Goal: Information Seeking & Learning: Compare options

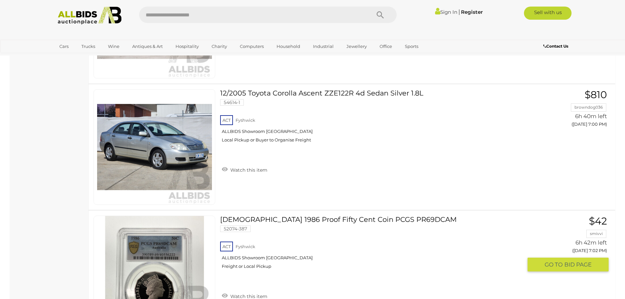
scroll to position [4558, 0]
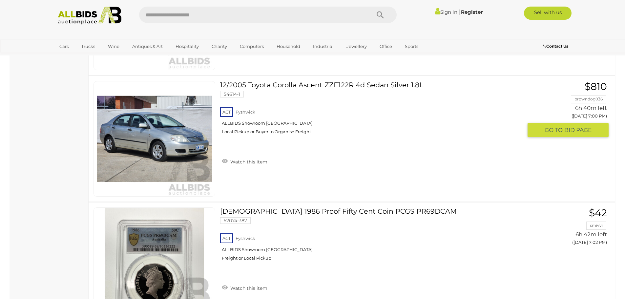
click at [305, 85] on link "12/2005 Toyota Corolla Ascent ZZE122R 4d Sedan Silver 1.8L 54614-1 ACT Fyshwick" at bounding box center [373, 110] width 297 height 58
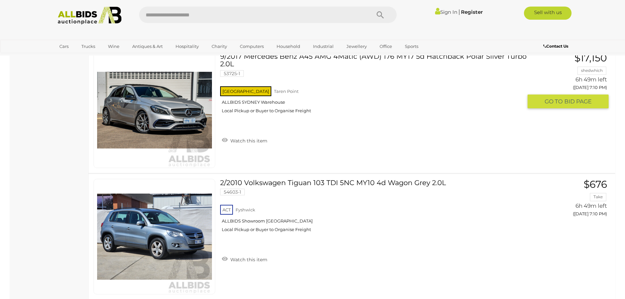
scroll to position [6001, 0]
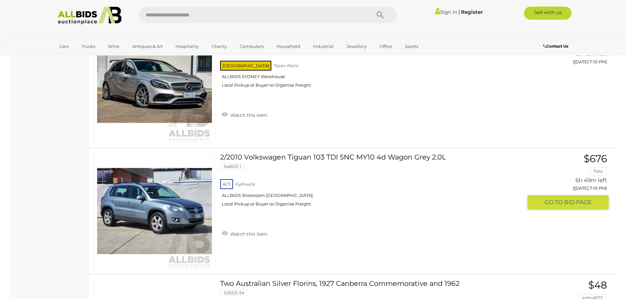
click at [285, 156] on link "2/2010 Volkswagen Tiguan 103 TDI 5NC MY10 4d Wagon Grey 2.0L 54603-1 ACT Fyshwi…" at bounding box center [373, 182] width 297 height 58
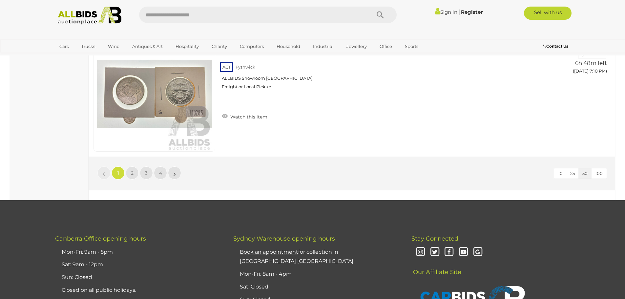
scroll to position [6264, 0]
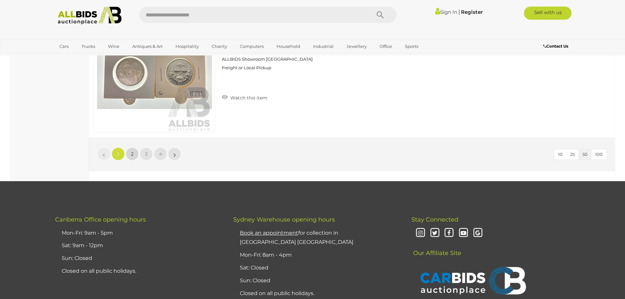
click at [132, 154] on span "2" at bounding box center [132, 154] width 3 height 6
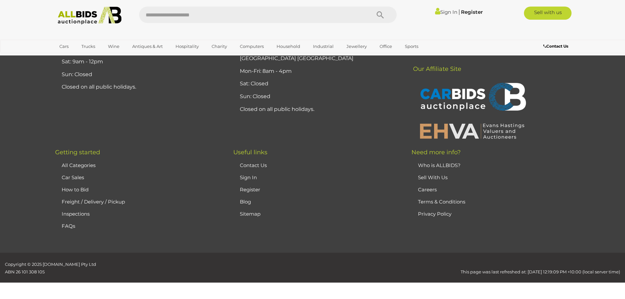
scroll to position [23, 0]
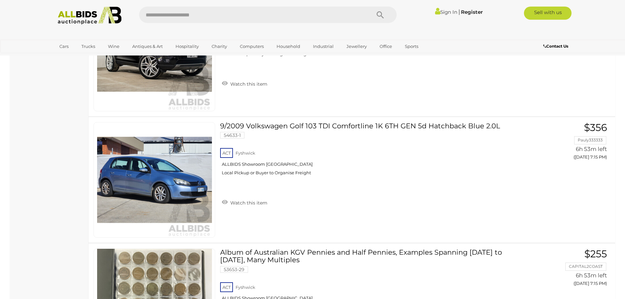
scroll to position [482, 0]
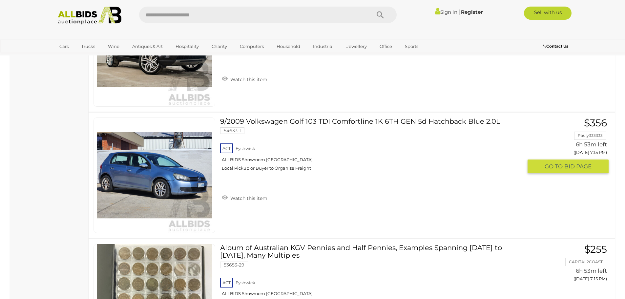
click at [258, 121] on link "9/2009 Volkswagen Golf 103 TDI Comfortline 1K 6TH GEN 5d Hatchback Blue 2.0L 54…" at bounding box center [373, 146] width 297 height 58
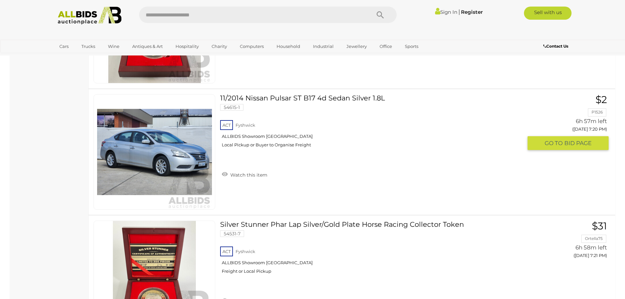
scroll to position [1531, 0]
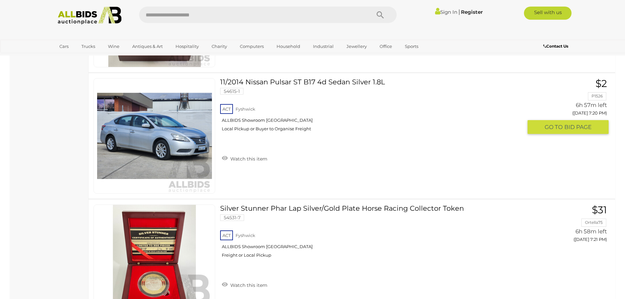
click at [254, 83] on link "11/2014 Nissan Pulsar ST B17 4d Sedan Silver 1.8L 54615-1 ACT Fyshwick" at bounding box center [373, 107] width 297 height 58
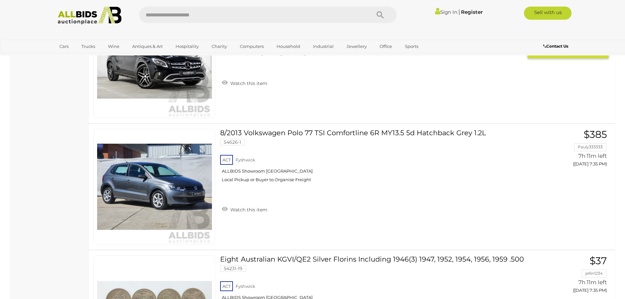
scroll to position [3761, 0]
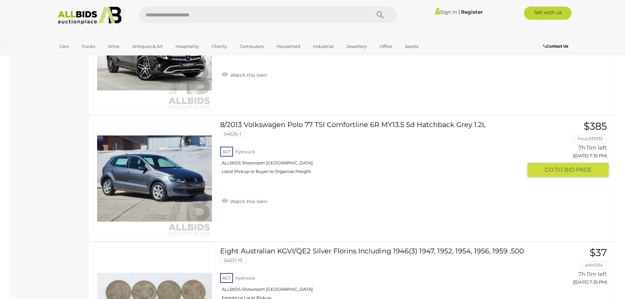
click at [282, 125] on link "8/2013 Volkswagen Polo 77 TSI Comfortline 6R MY13.5 5d Hatchback Grey 1.2L 5462…" at bounding box center [373, 150] width 297 height 58
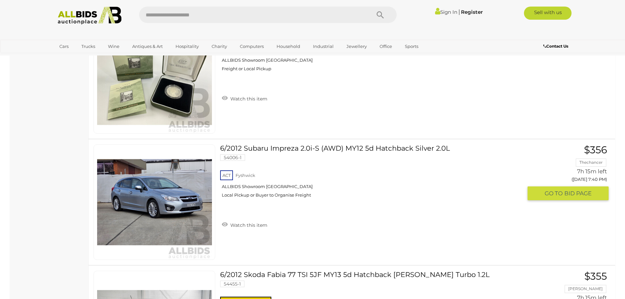
scroll to position [4384, 0]
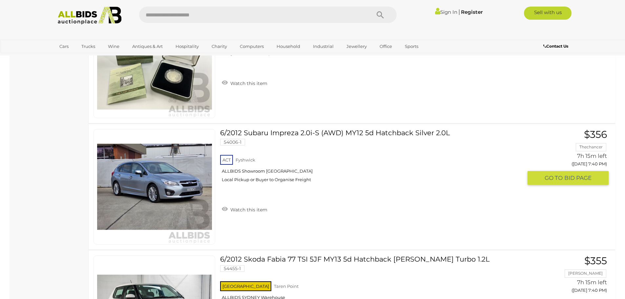
click at [299, 133] on link "6/2012 Subaru Impreza 2.0i-S (AWD) MY12 5d Hatchback Silver 2.0L 54006-1 ACT Fy…" at bounding box center [373, 158] width 297 height 58
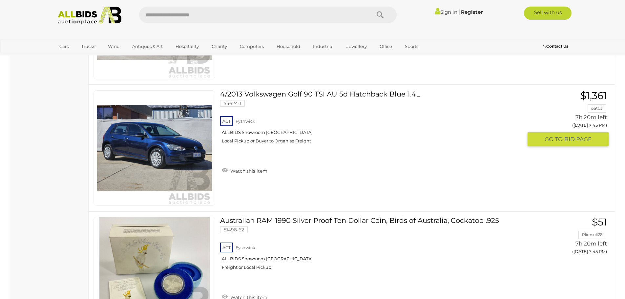
scroll to position [5434, 0]
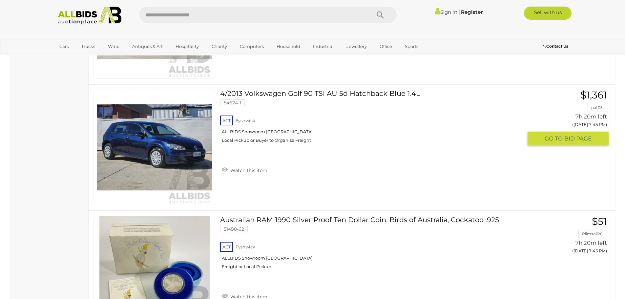
click at [269, 97] on link "4/2013 Volkswagen Golf 90 TSI AU 5d Hatchback Blue 1.4L 54624-1 ACT [GEOGRAPHIC…" at bounding box center [373, 119] width 297 height 58
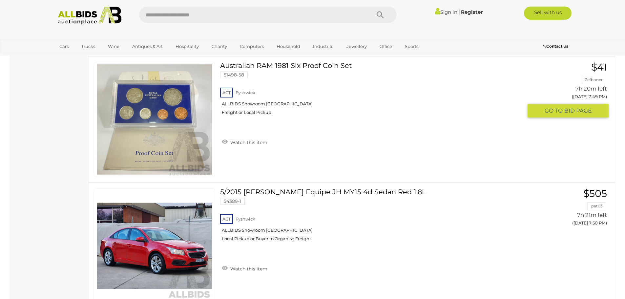
scroll to position [6024, 0]
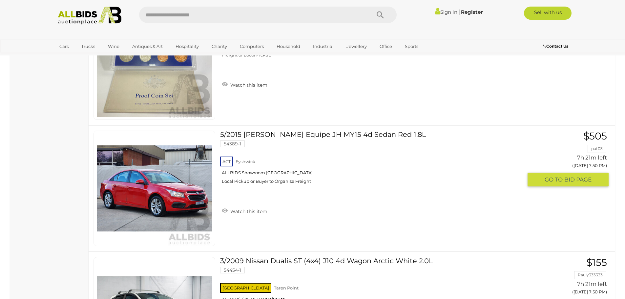
click at [260, 134] on link "5/2015 Holden Cruze Equipe JH MY15 4d Sedan Red 1.8L 54389-1 ACT Fyshwick" at bounding box center [373, 160] width 297 height 58
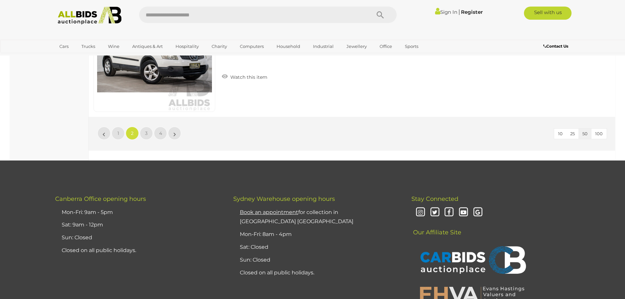
scroll to position [6254, 0]
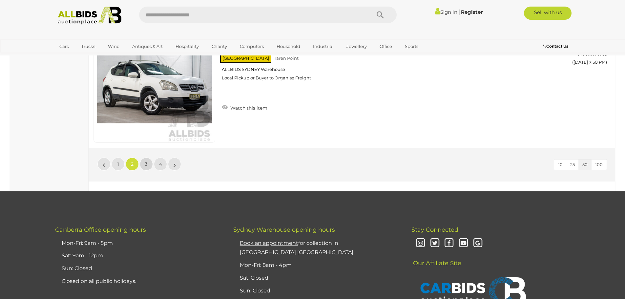
click at [146, 163] on span "3" at bounding box center [146, 164] width 3 height 6
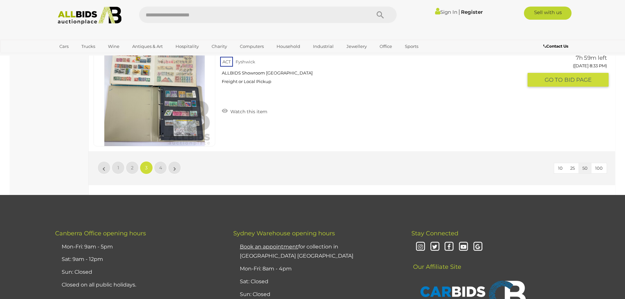
scroll to position [6319, 0]
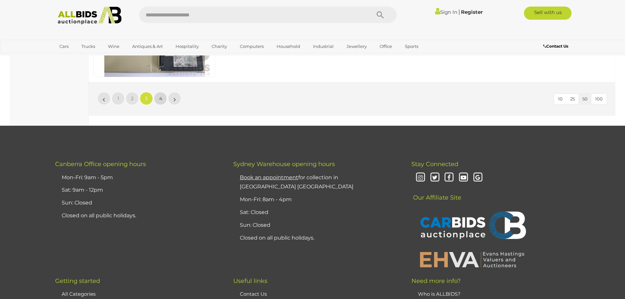
click at [160, 99] on span "4" at bounding box center [160, 98] width 3 height 6
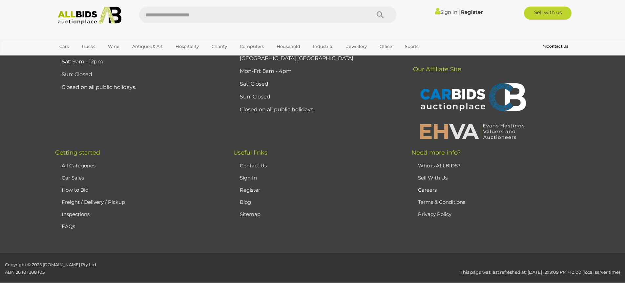
scroll to position [23, 0]
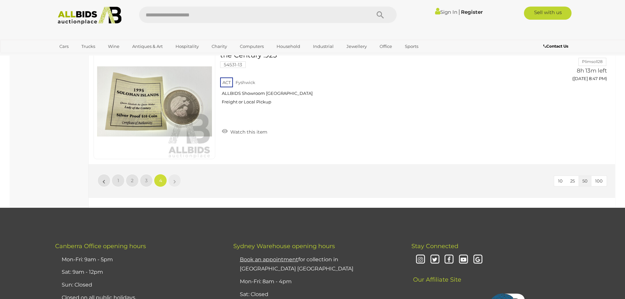
scroll to position [1728, 0]
